Goal: Transaction & Acquisition: Purchase product/service

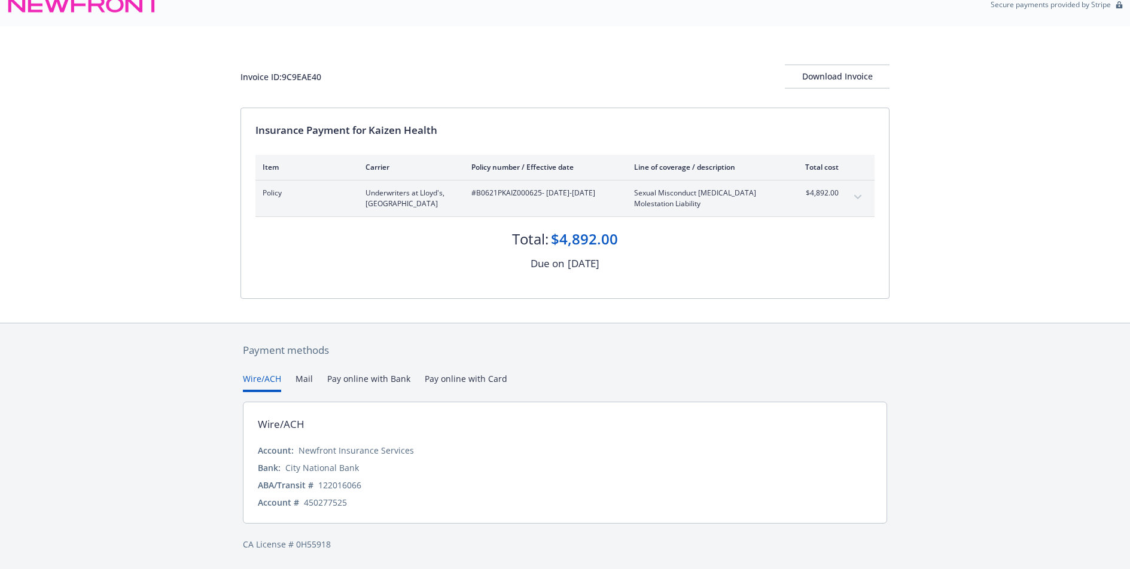
scroll to position [17, 0]
click at [437, 376] on div "Payment methods Wire/ACH Mail Pay online with Bank Pay online with Card Wire/AC…" at bounding box center [564, 446] width 649 height 247
